Goal: Task Accomplishment & Management: Use online tool/utility

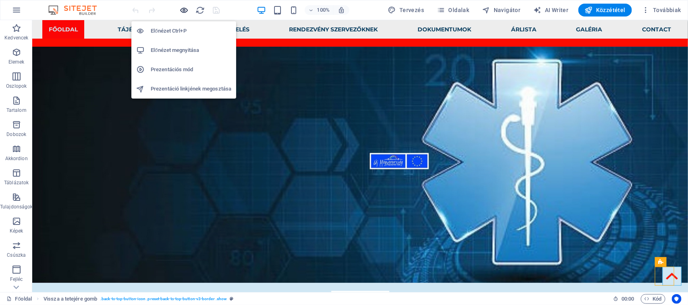
click at [180, 10] on icon "button" at bounding box center [184, 10] width 9 height 9
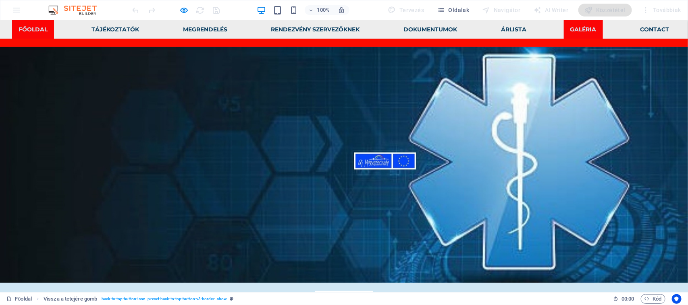
click at [564, 30] on link "Galéria" at bounding box center [583, 29] width 39 height 19
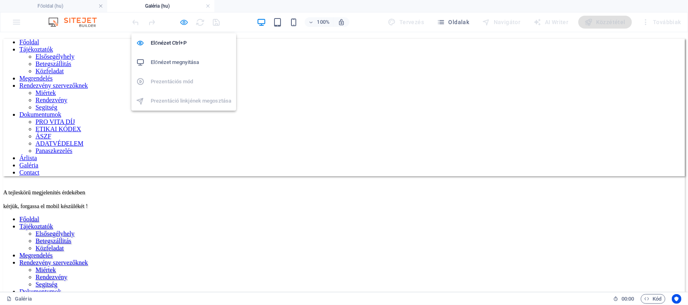
click at [183, 21] on icon "button" at bounding box center [184, 22] width 9 height 9
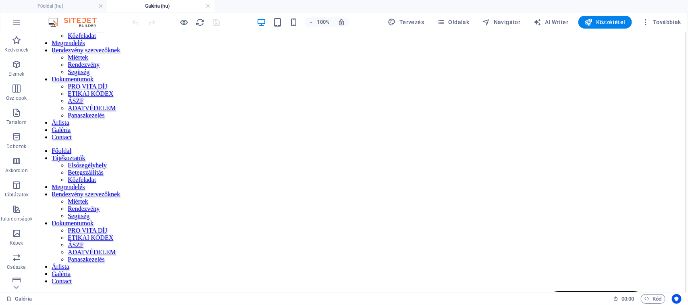
scroll to position [222, 0]
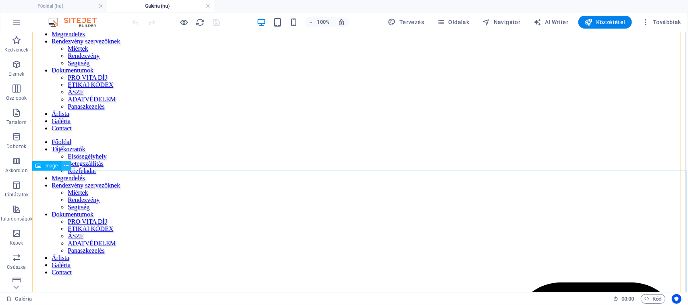
click at [66, 167] on icon at bounding box center [66, 166] width 4 height 8
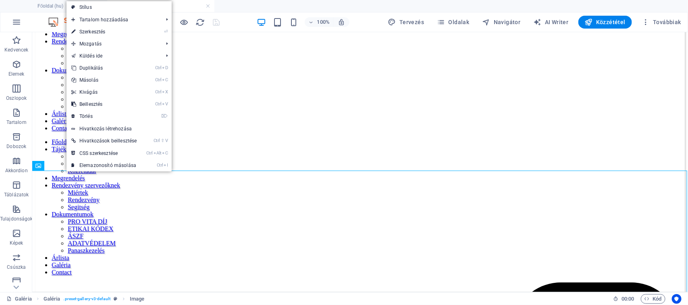
click at [66, 167] on link "Ctrl I Elemazonosító másolása" at bounding box center [103, 166] width 75 height 12
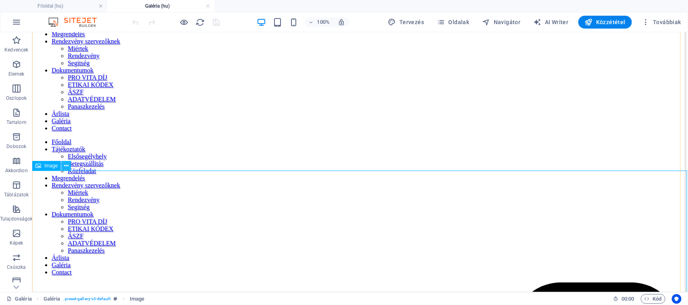
click at [66, 166] on icon at bounding box center [66, 166] width 4 height 8
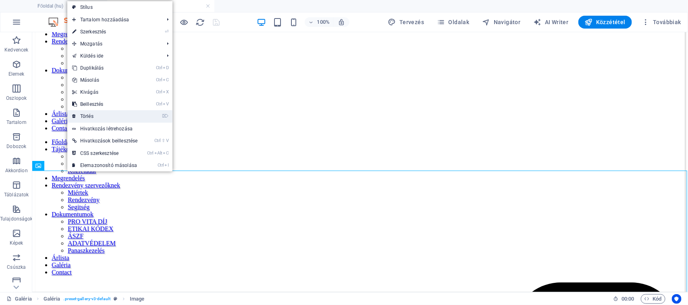
click at [83, 112] on link "⌦ Törlés" at bounding box center [104, 116] width 75 height 12
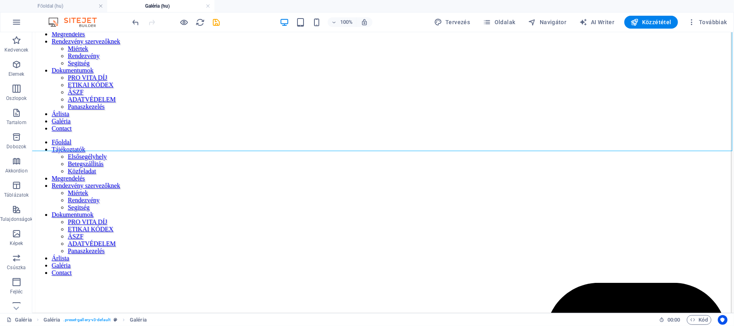
scroll to position [468, 0]
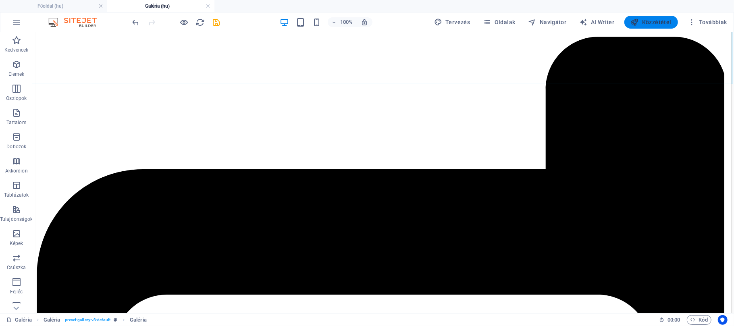
click at [664, 25] on span "Közzététel" at bounding box center [650, 22] width 41 height 8
